Goal: Use online tool/utility: Utilize a website feature to perform a specific function

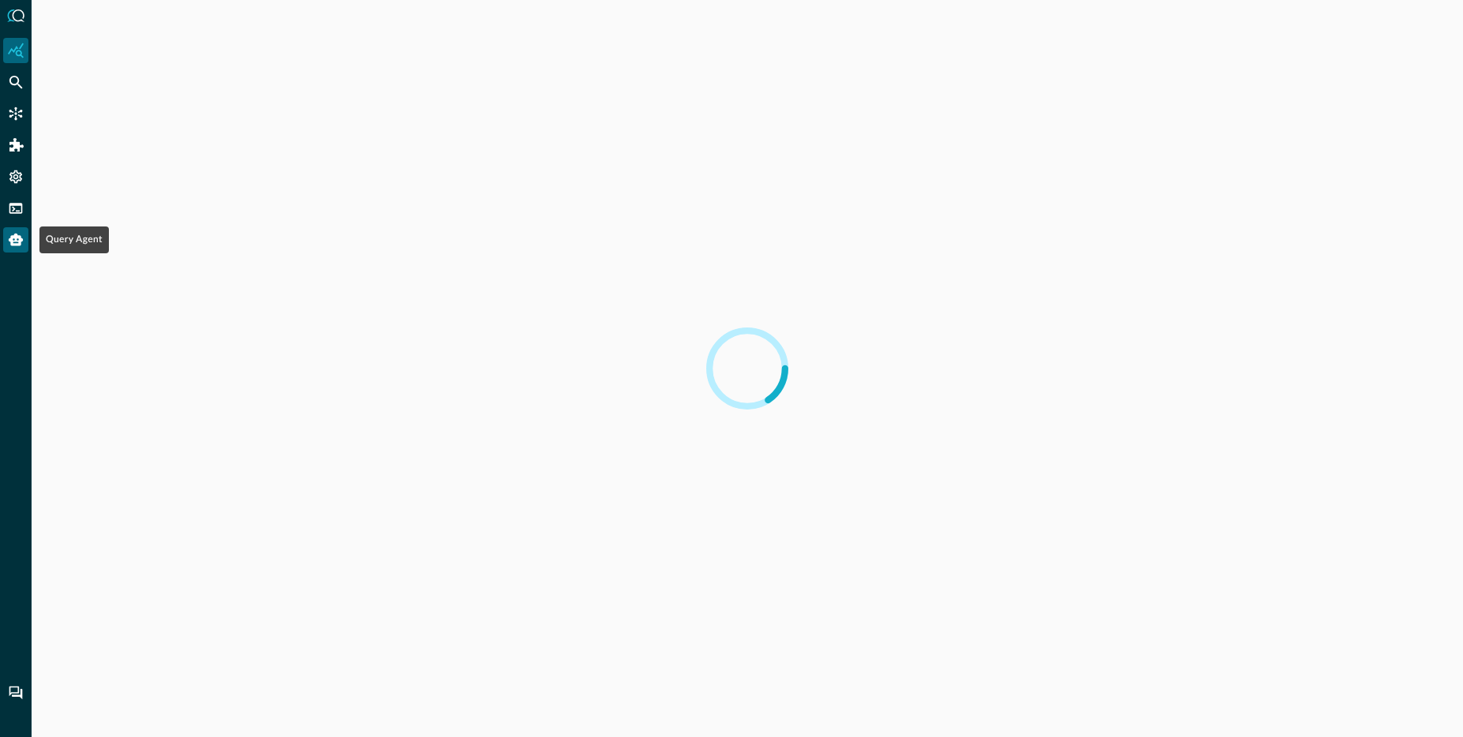
click at [23, 243] on icon "Query Agent" at bounding box center [16, 240] width 16 height 16
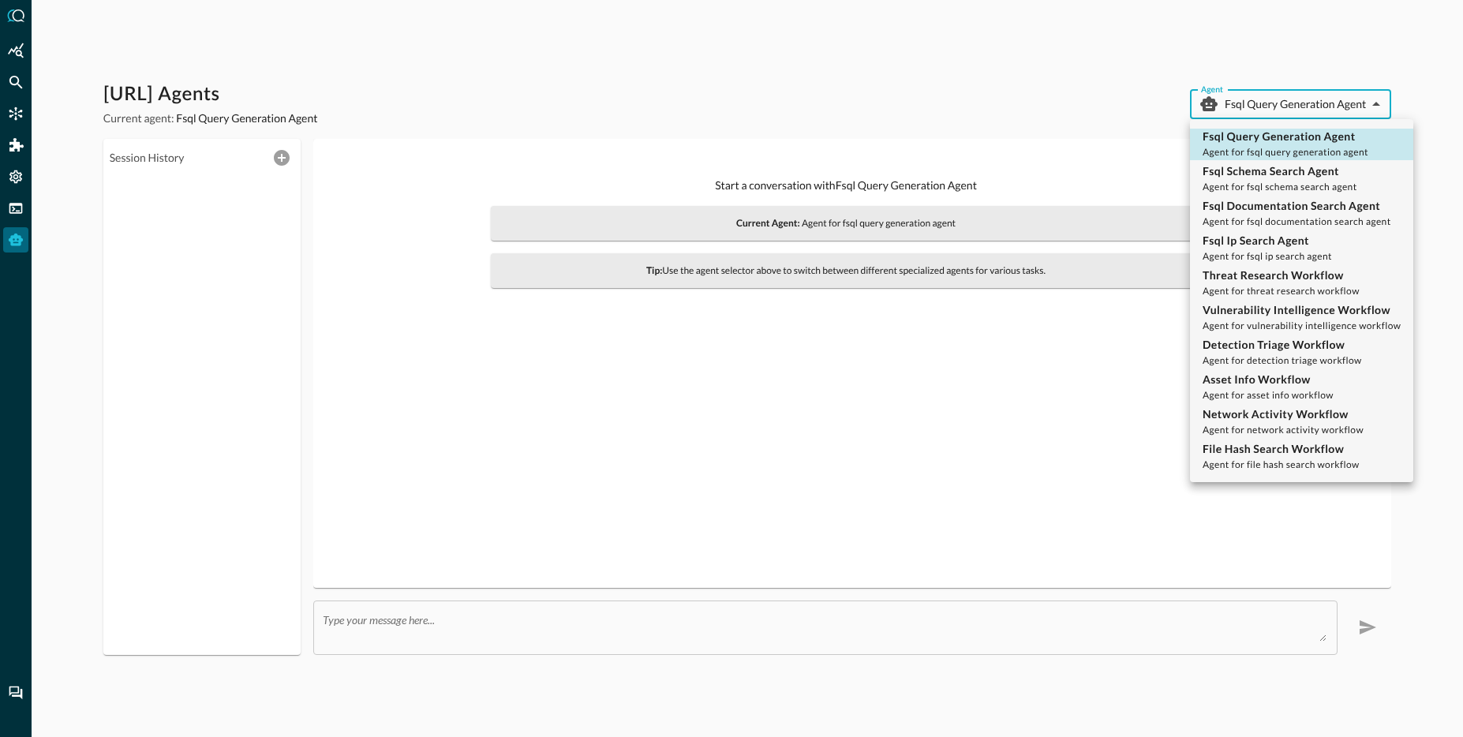
click at [1300, 106] on body "Query.AI Agents Current agent: Fsql Query Generation Agent Agent Fsql Query Gen…" at bounding box center [731, 368] width 1463 height 737
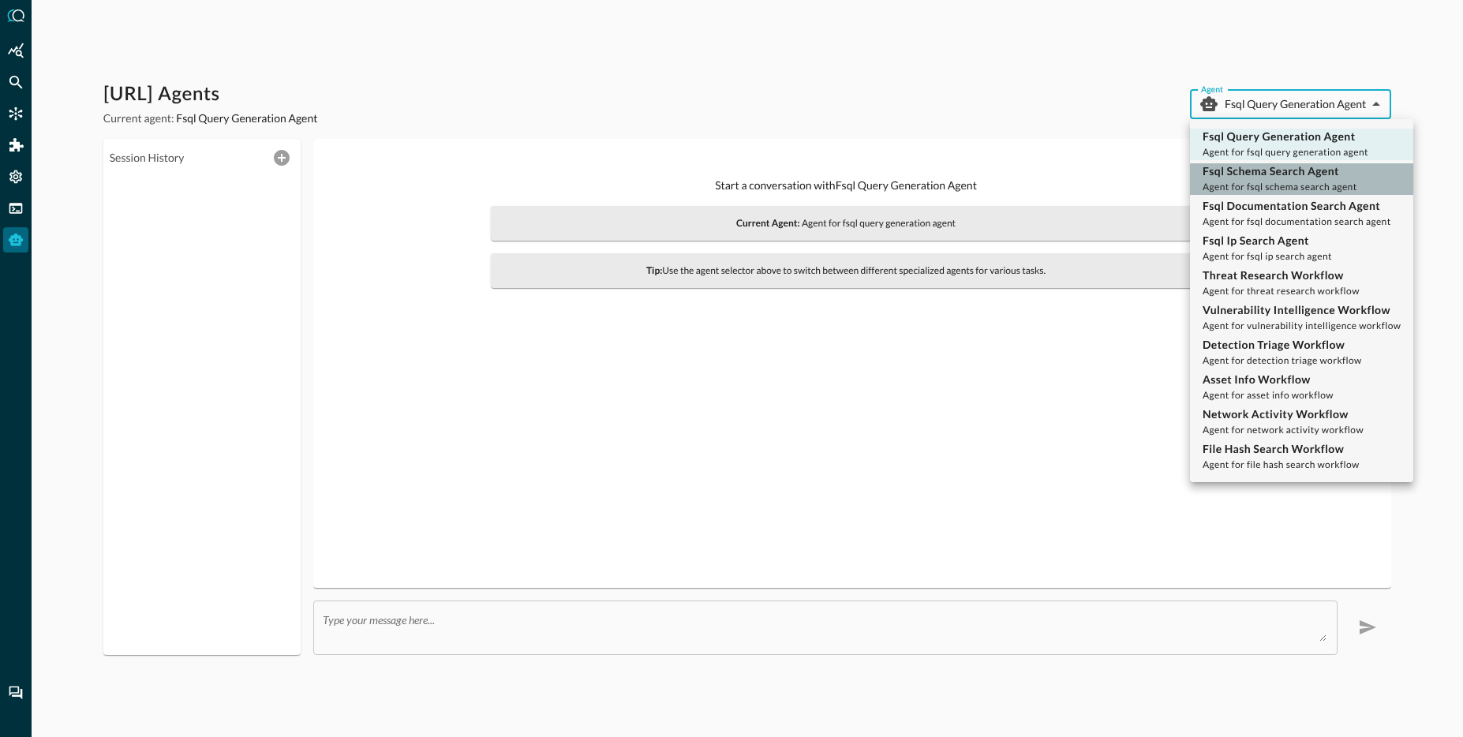
click at [1278, 186] on span "Agent for fsql schema search agent" at bounding box center [1280, 187] width 155 height 12
type input "fsql_schema_search_agent"
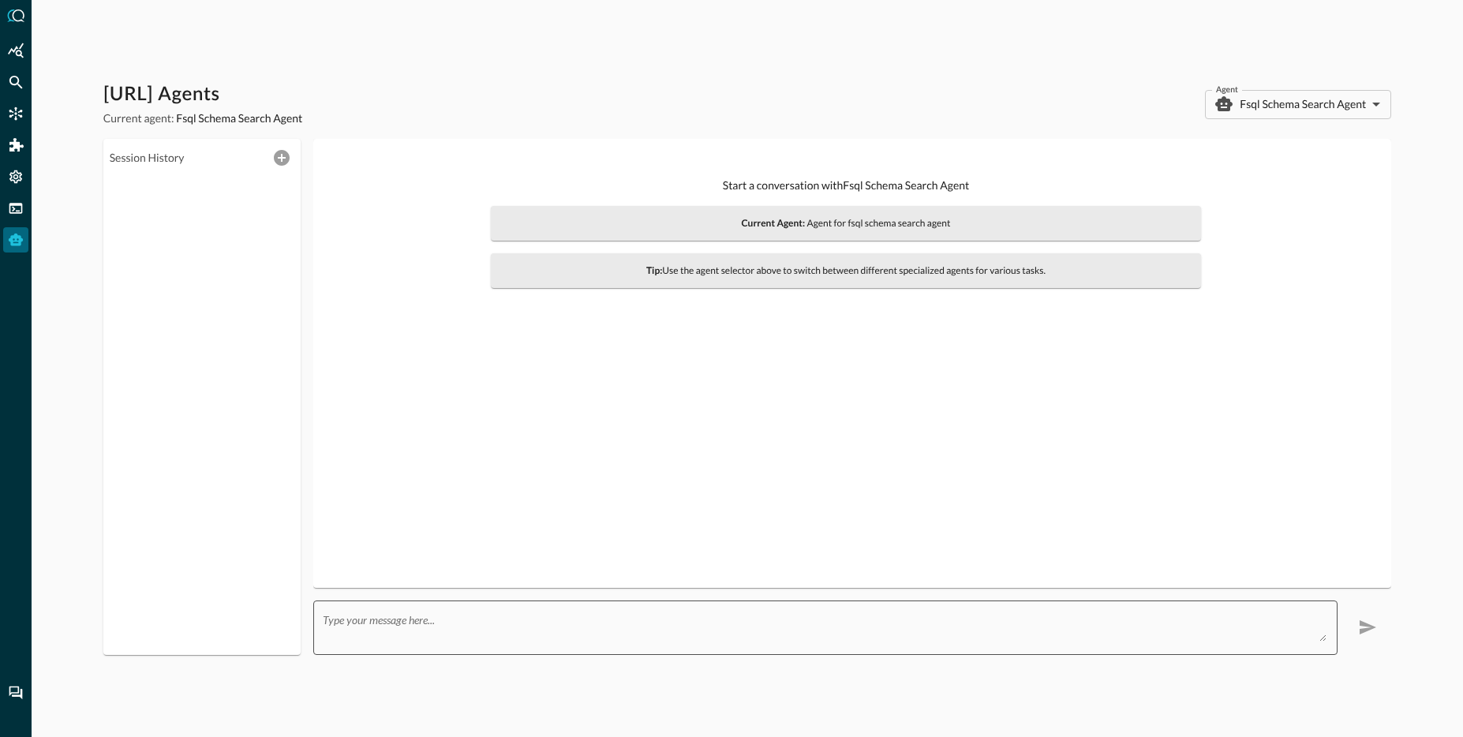
click at [887, 605] on div "x ​" at bounding box center [825, 627] width 1025 height 54
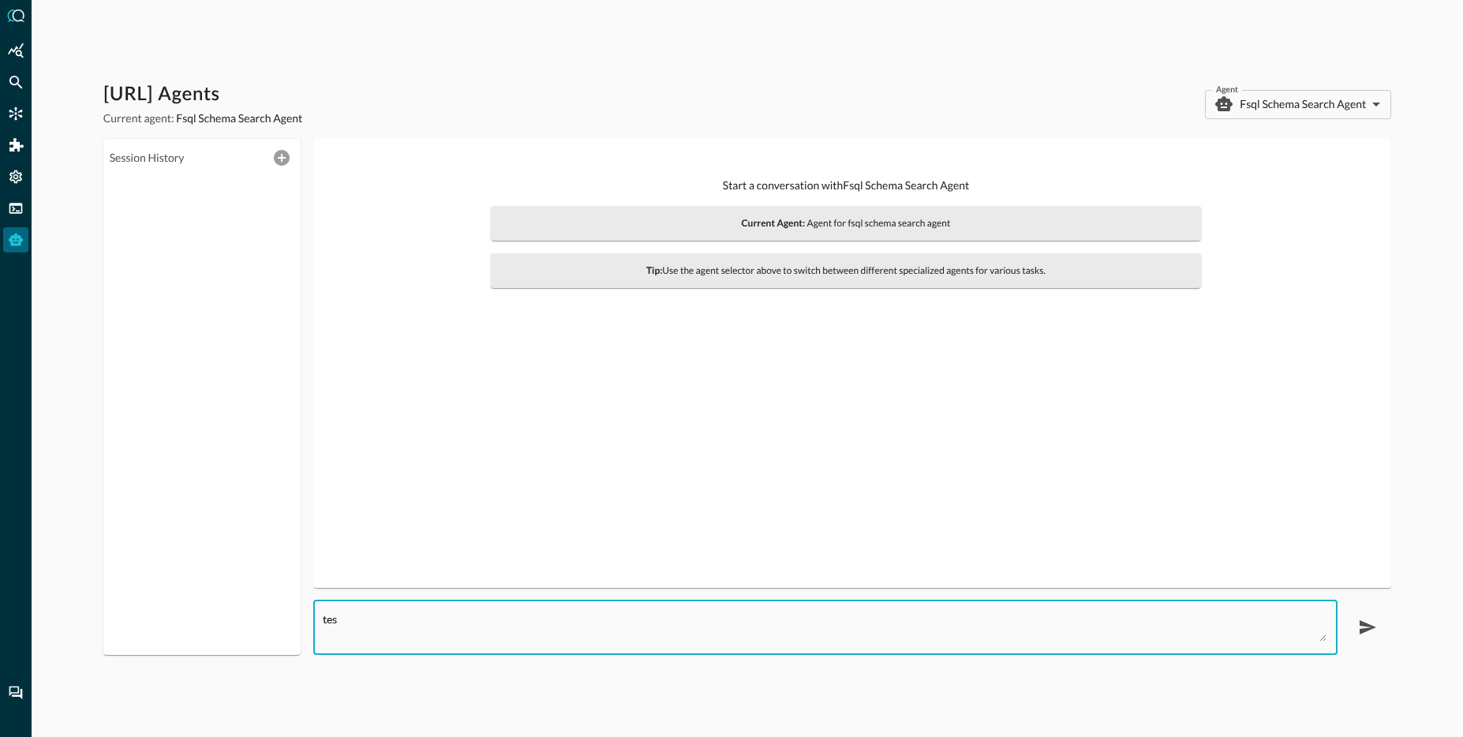
type textarea "test"
